Goal: Find specific page/section: Find specific page/section

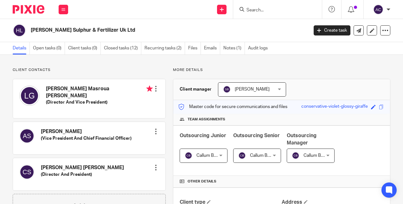
click at [256, 9] on input "Search" at bounding box center [274, 11] width 57 height 6
type input "white hall"
click at [265, 21] on link at bounding box center [283, 24] width 79 height 9
click at [263, 25] on link at bounding box center [283, 24] width 79 height 9
